Goal: Find specific page/section: Find specific page/section

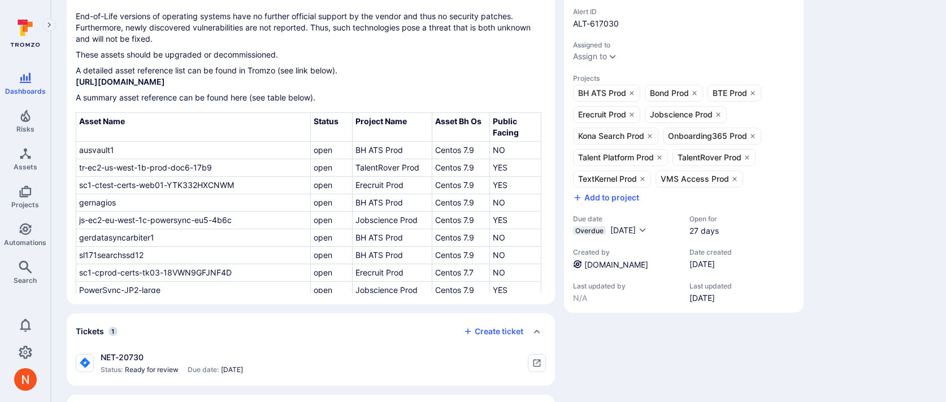
scroll to position [77, 0]
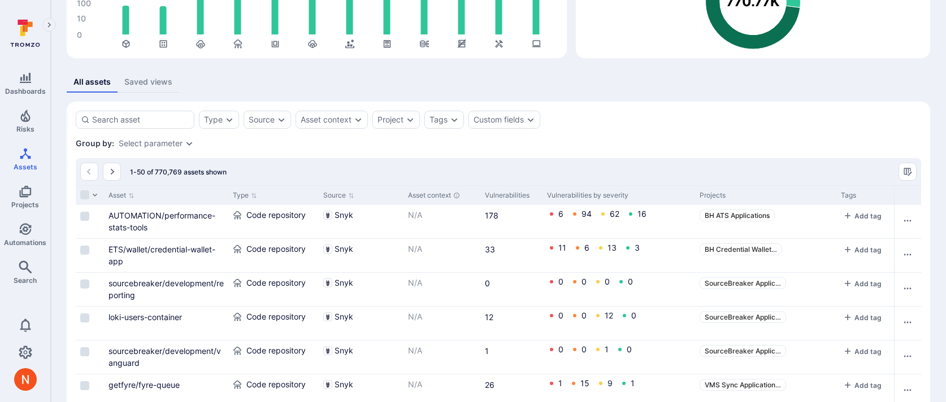
scroll to position [0, 720]
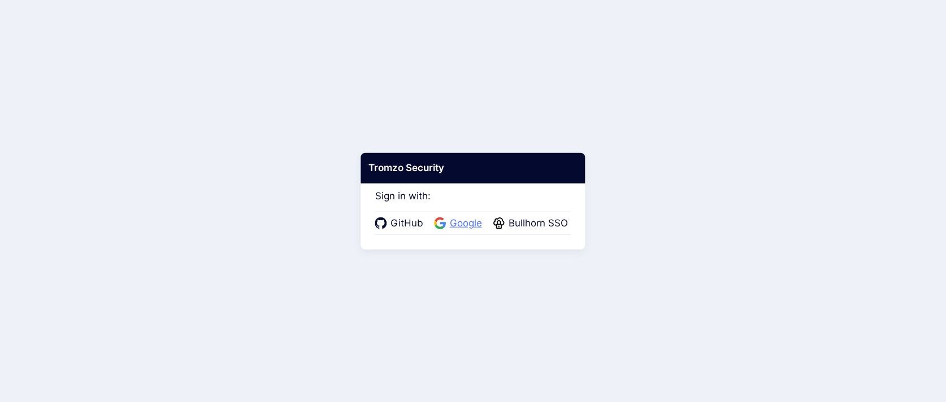
click at [463, 222] on span "Google" at bounding box center [465, 223] width 39 height 15
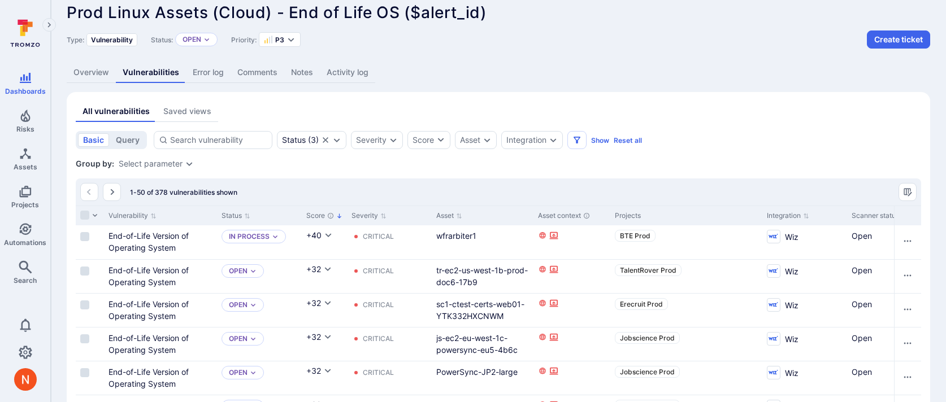
scroll to position [0, 2627]
